Goal: Browse casually: Explore the website without a specific task or goal

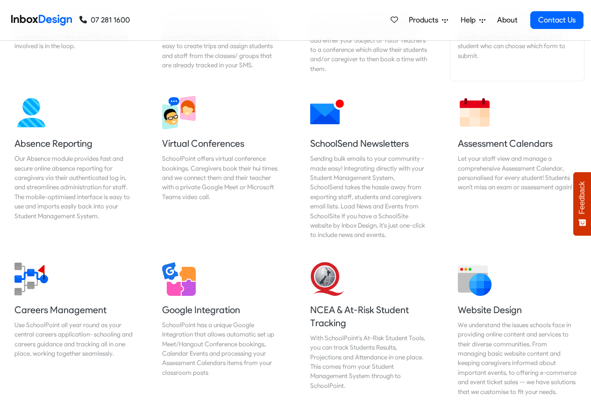
scroll to position [785, 0]
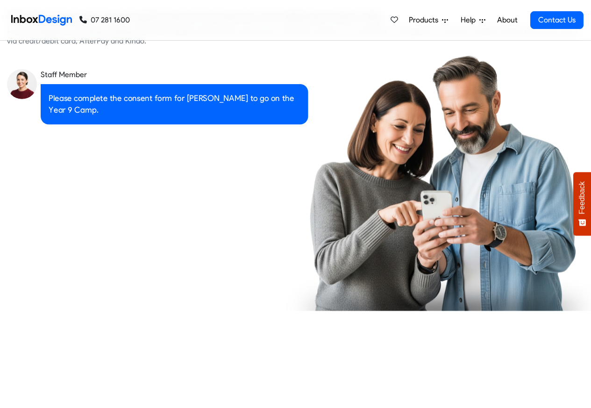
checkbox input "true"
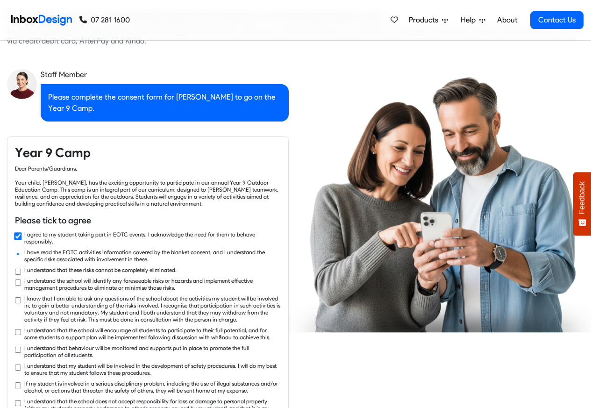
scroll to position [1403, 0]
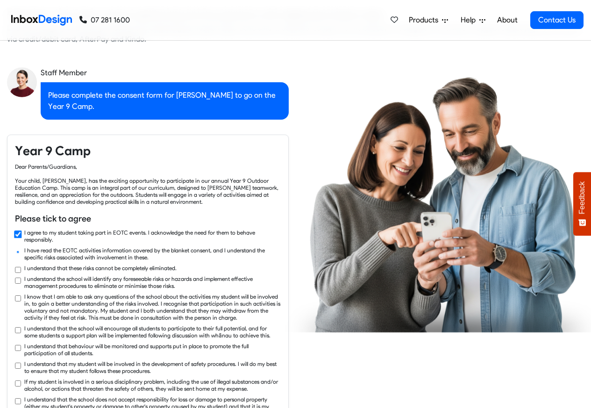
checkbox input "true"
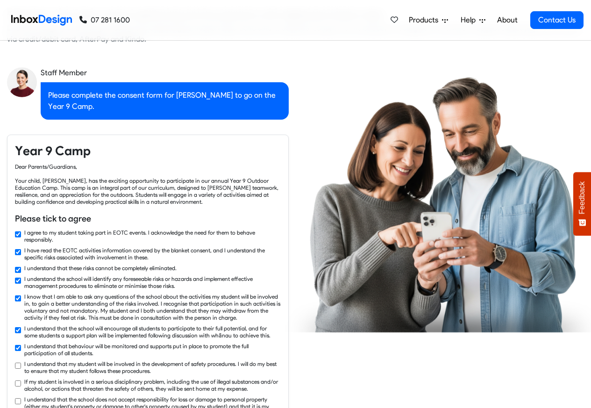
checkbox input "true"
